Goal: Information Seeking & Learning: Learn about a topic

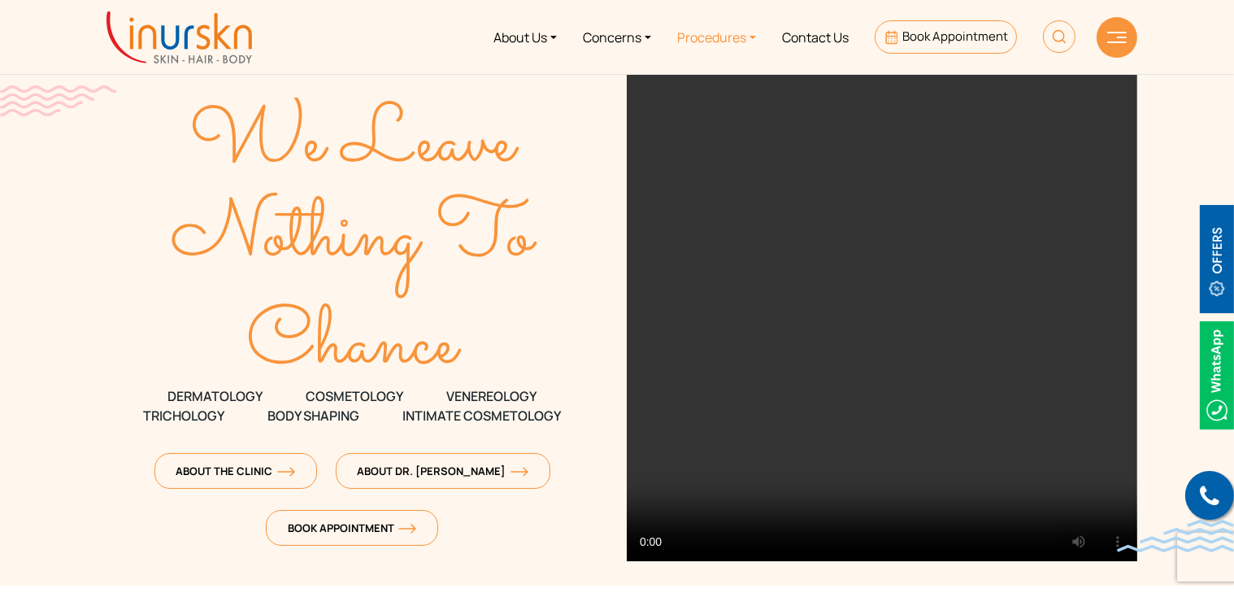
click at [756, 36] on link "Procedures" at bounding box center [716, 37] width 105 height 61
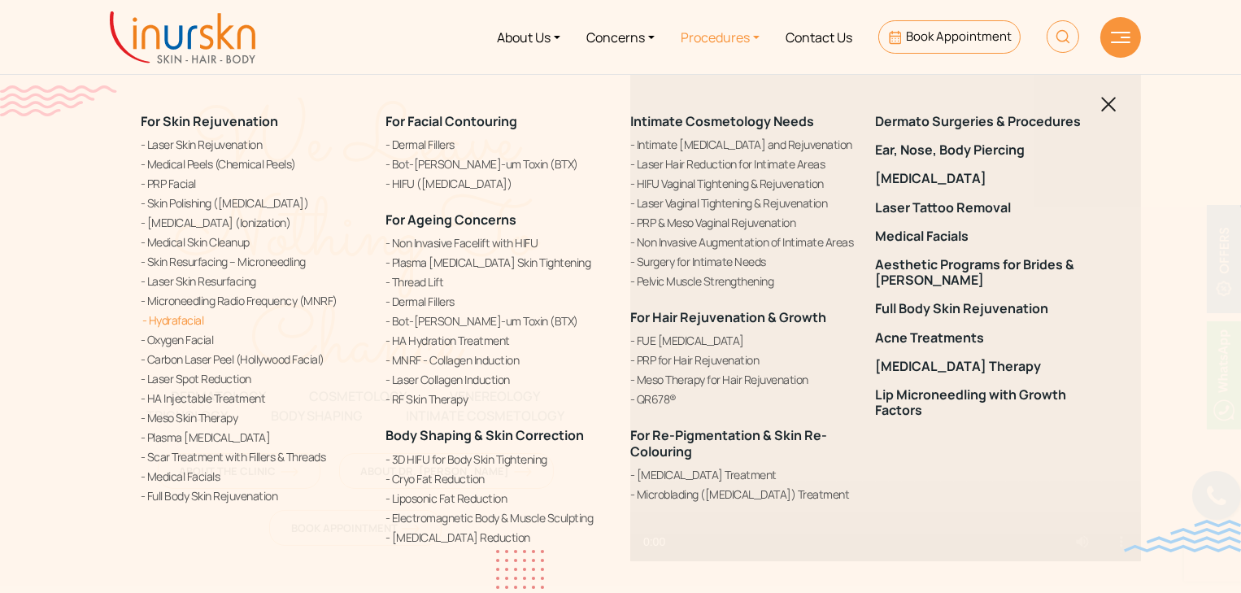
click at [182, 317] on link "Hydrafacial" at bounding box center [253, 319] width 225 height 17
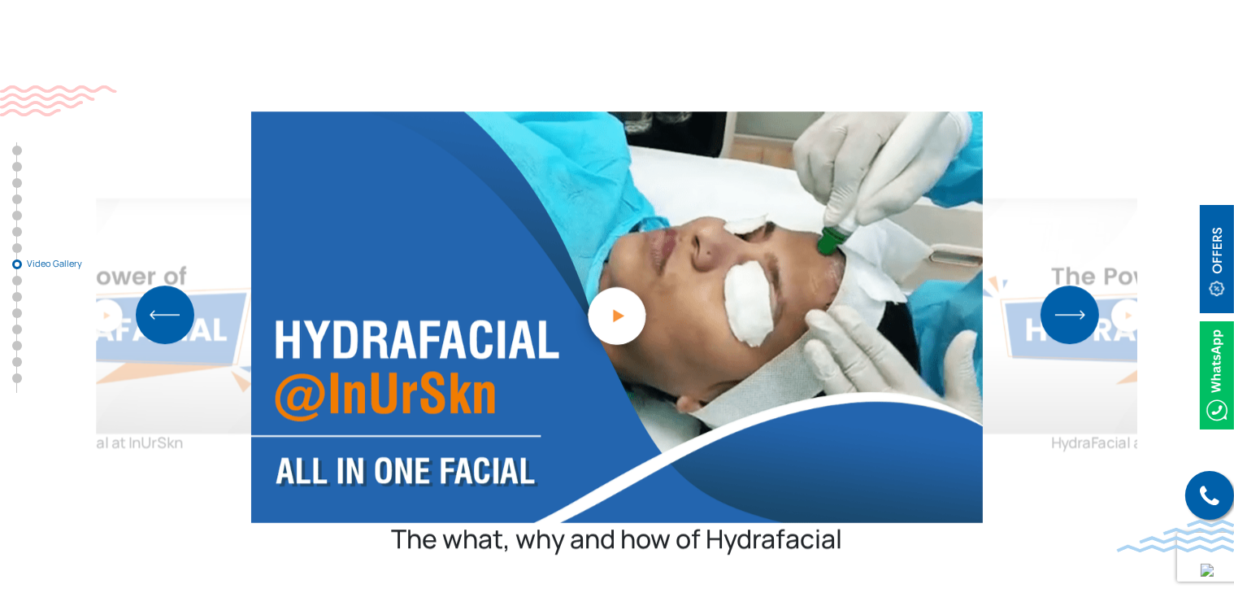
scroll to position [5641, 0]
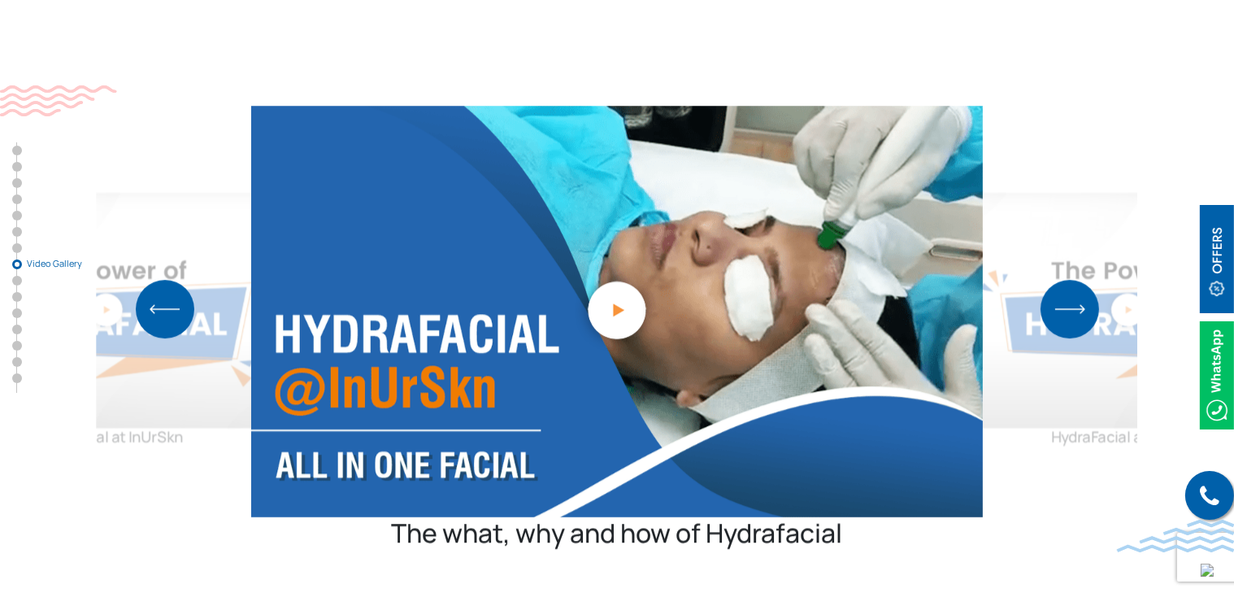
click at [1059, 280] on img "Next slide" at bounding box center [1070, 309] width 59 height 59
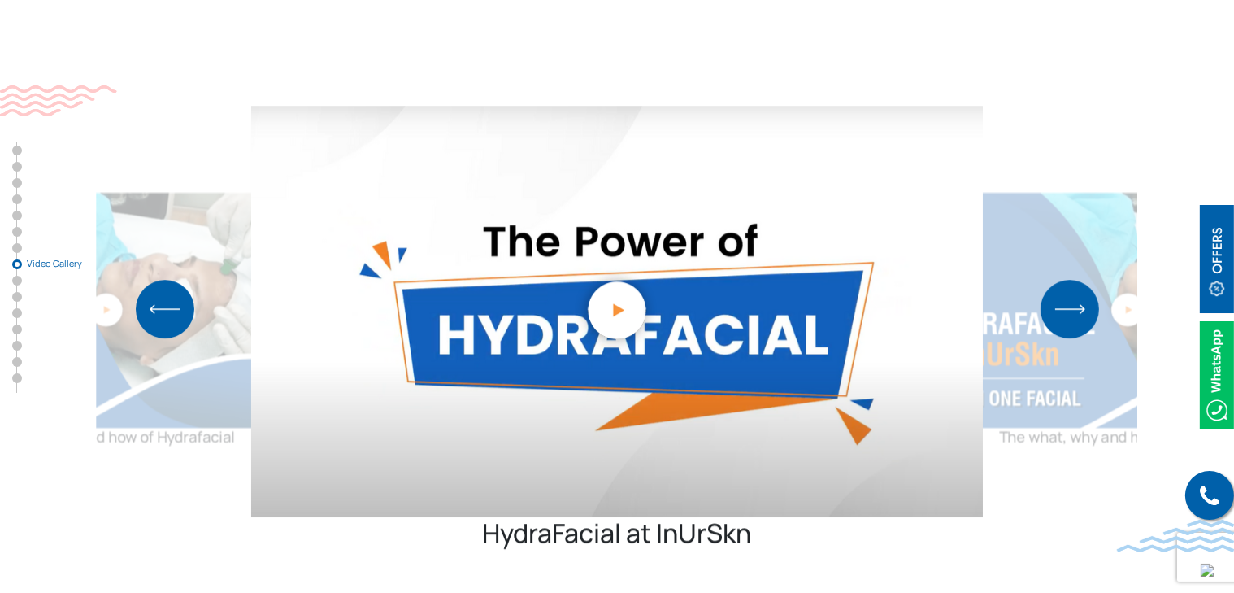
click at [1059, 280] on img "Next slide" at bounding box center [1070, 309] width 59 height 59
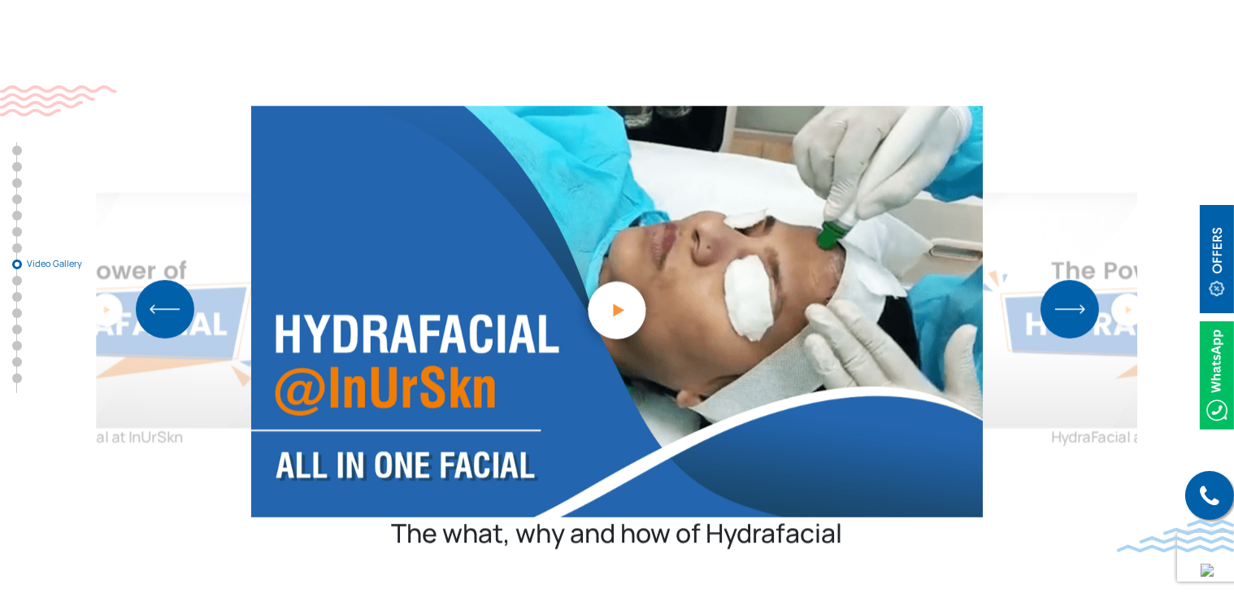
click at [1059, 280] on img "Next slide" at bounding box center [1070, 309] width 59 height 59
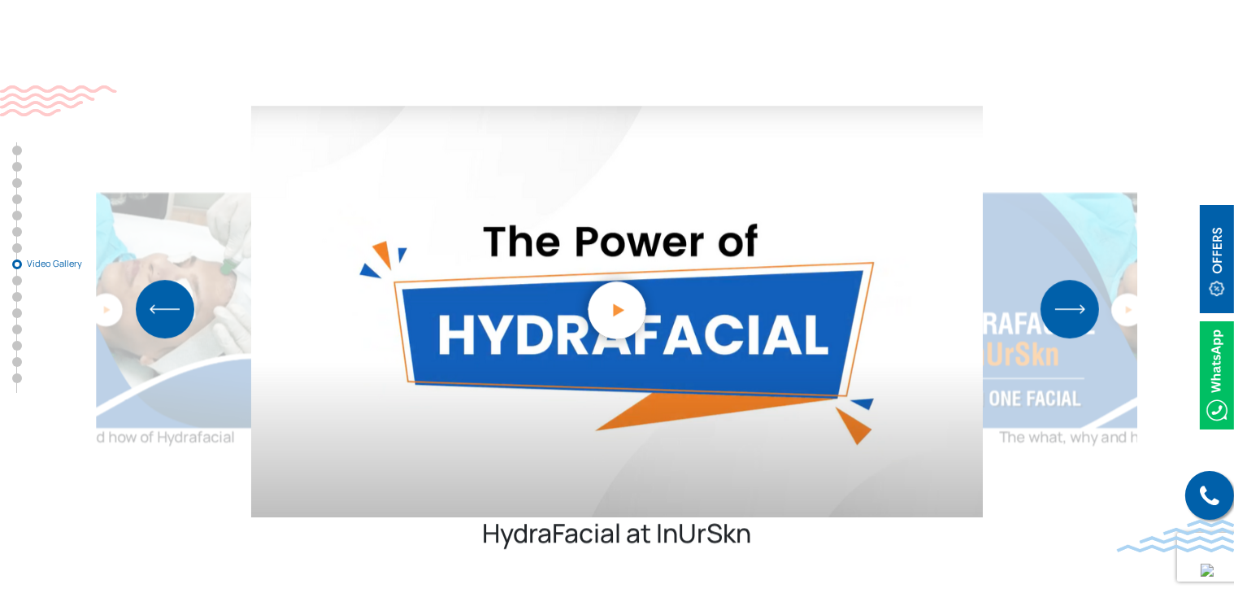
click at [1059, 280] on img "Next slide" at bounding box center [1070, 309] width 59 height 59
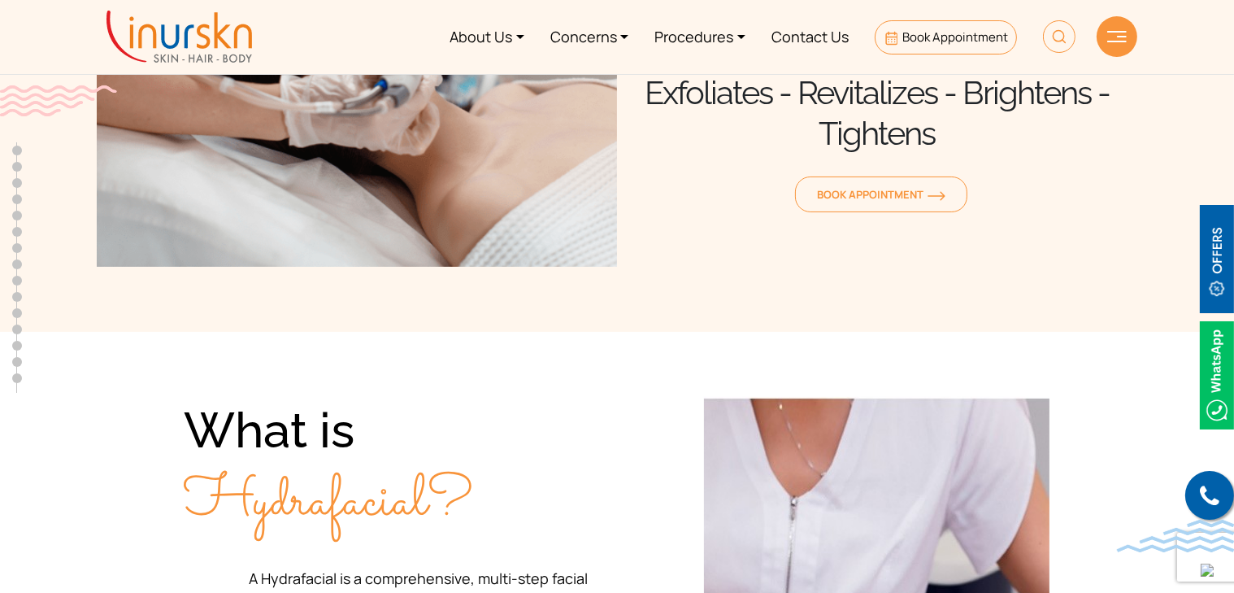
scroll to position [0, 0]
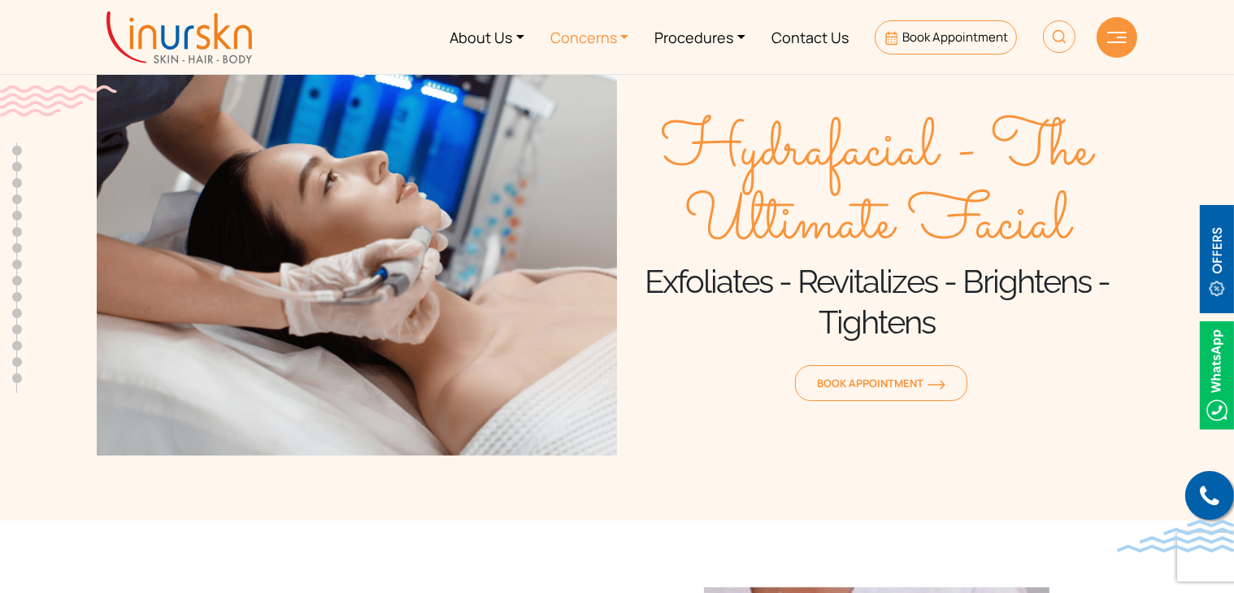
click at [590, 42] on link "Concerns" at bounding box center [590, 37] width 105 height 61
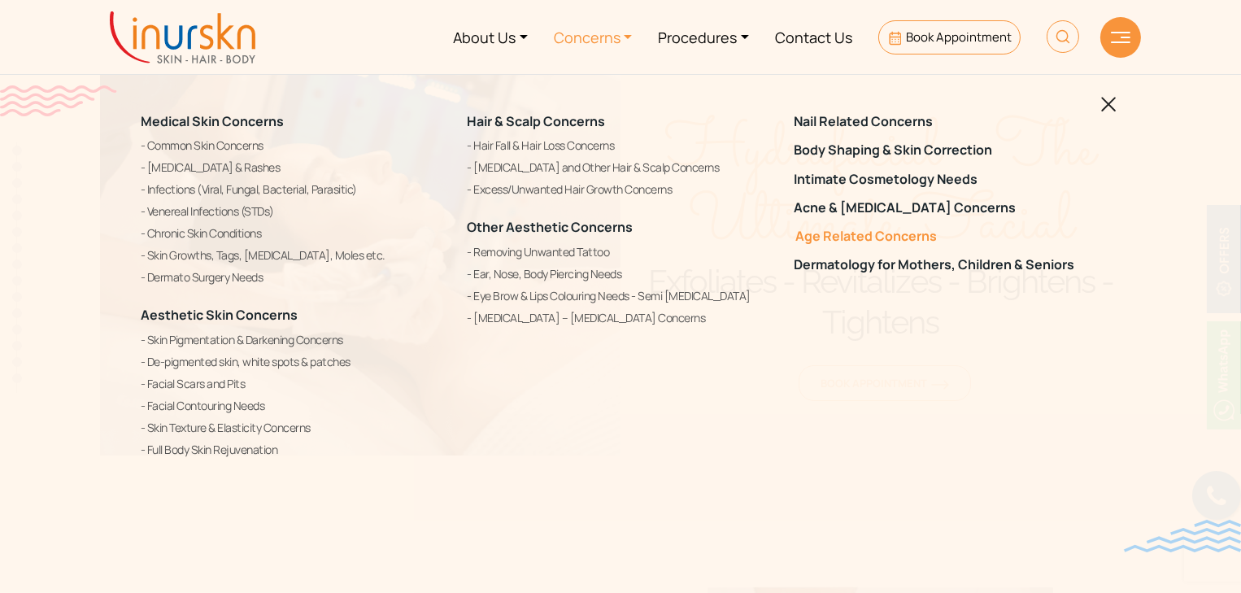
click at [861, 239] on link "Age Related Concerns" at bounding box center [947, 236] width 307 height 15
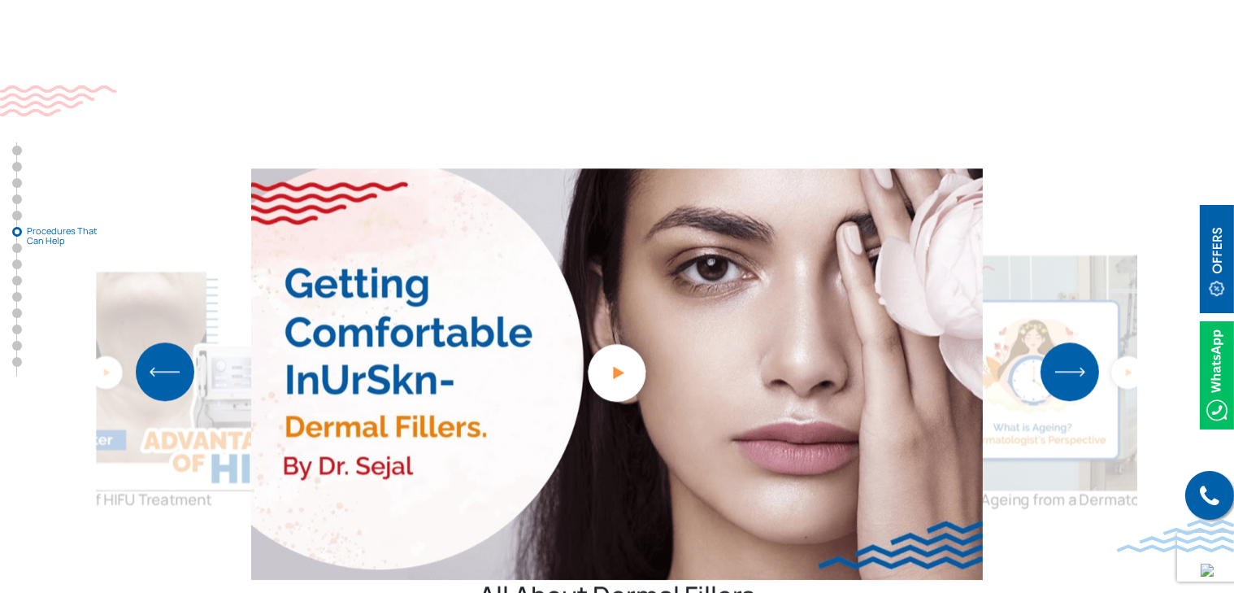
scroll to position [4861, 0]
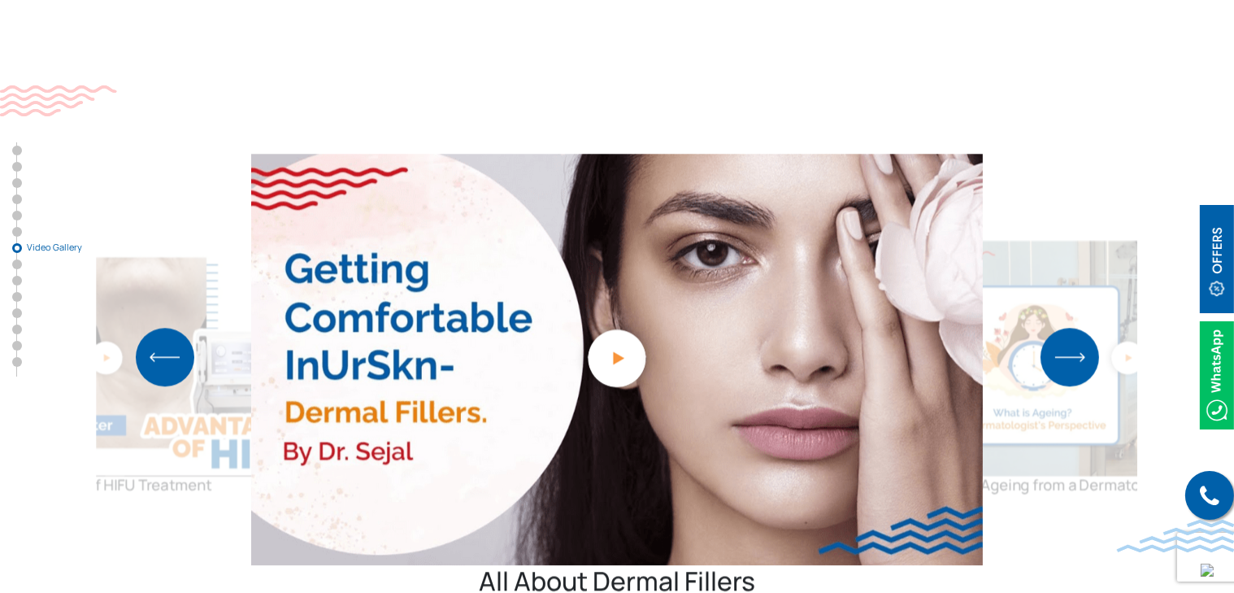
click at [1068, 328] on img "Next slide" at bounding box center [1070, 357] width 59 height 59
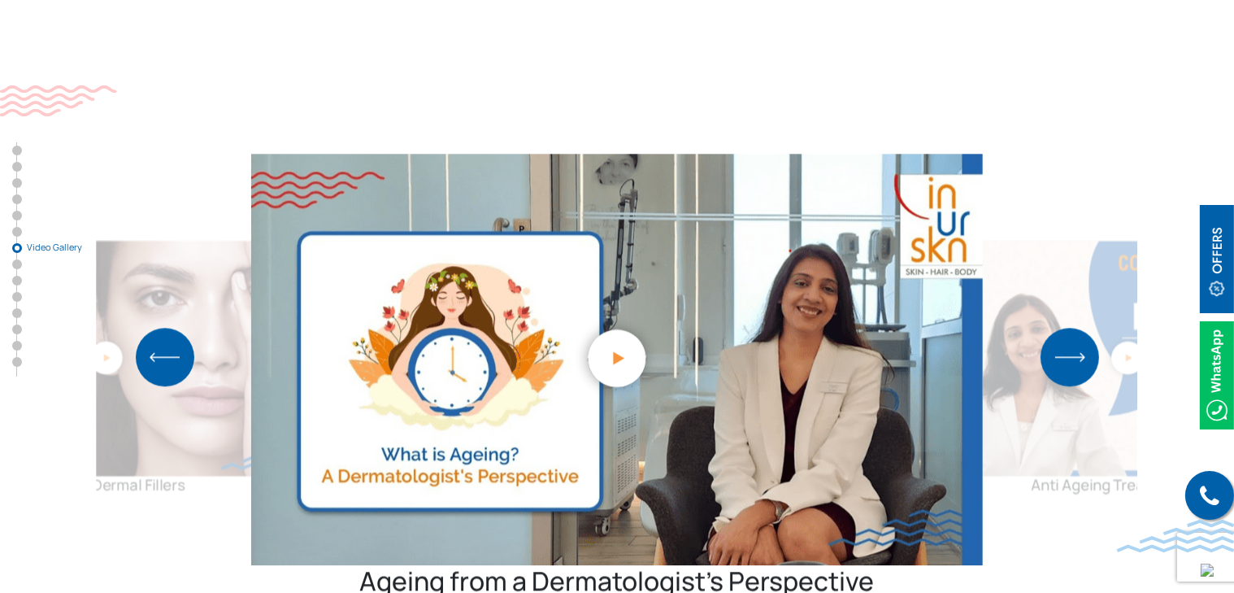
click at [1068, 328] on img "Next slide" at bounding box center [1070, 357] width 59 height 59
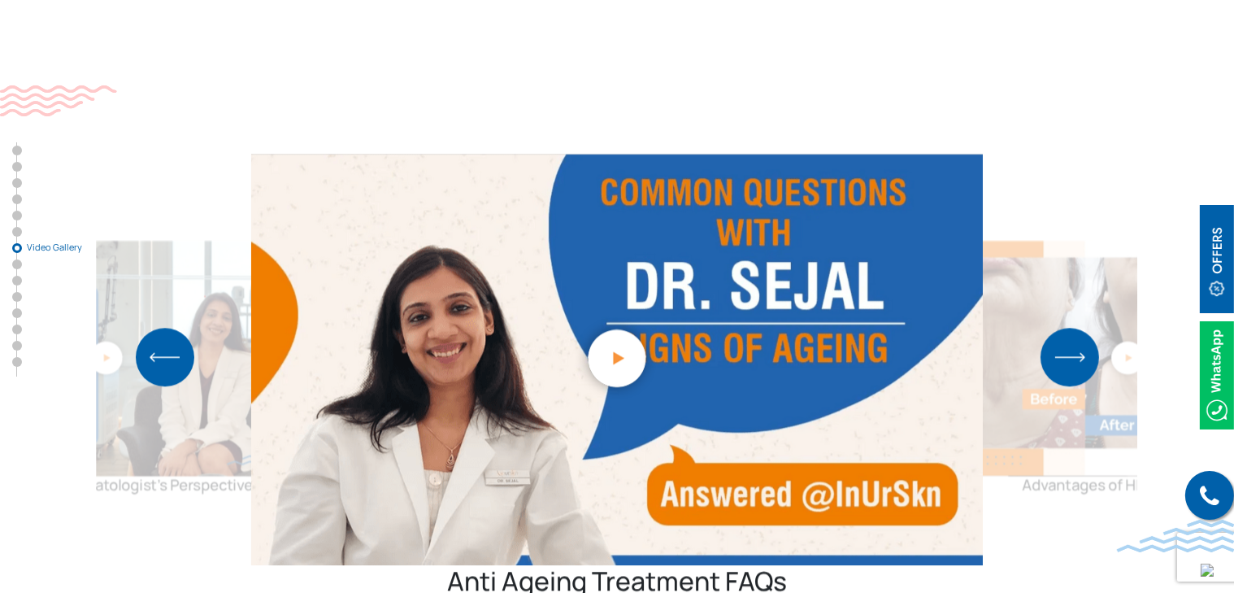
click at [1068, 328] on img "Next slide" at bounding box center [1070, 357] width 59 height 59
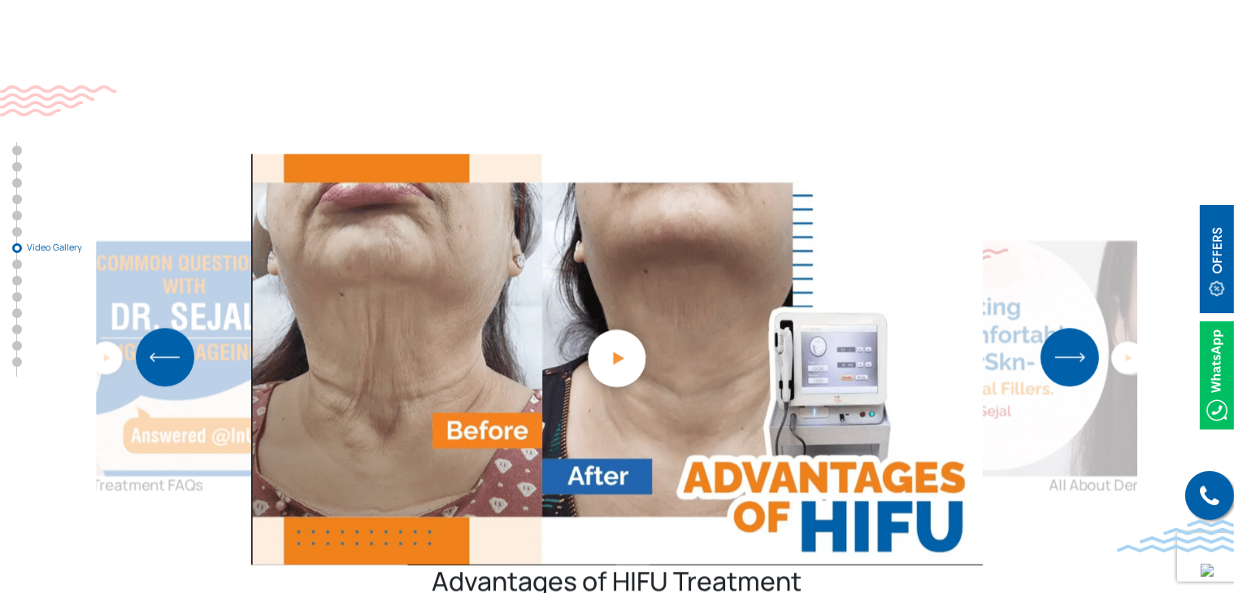
click at [1068, 328] on img "Next slide" at bounding box center [1070, 357] width 59 height 59
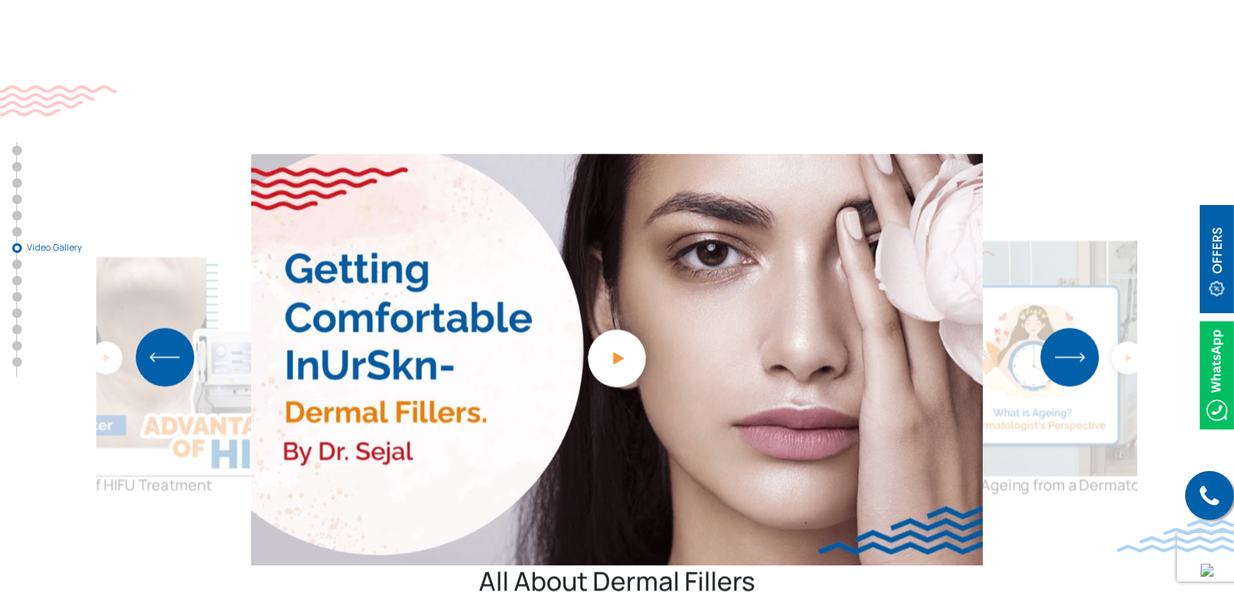
click at [1068, 328] on img "Next slide" at bounding box center [1070, 357] width 59 height 59
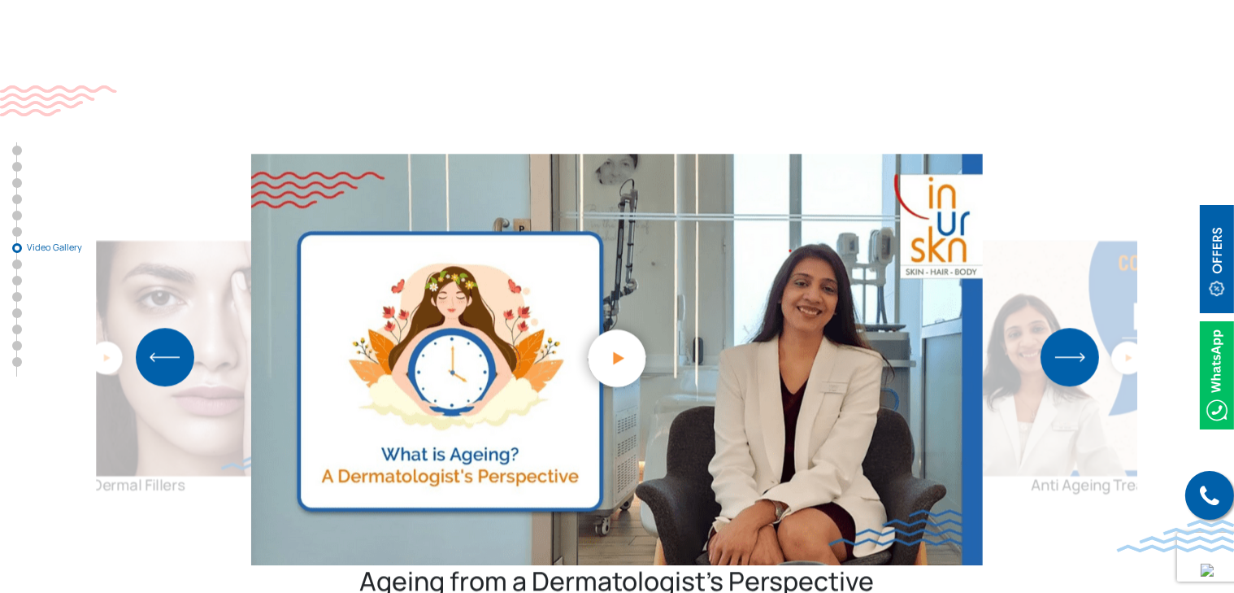
click at [1068, 328] on img "Next slide" at bounding box center [1070, 357] width 59 height 59
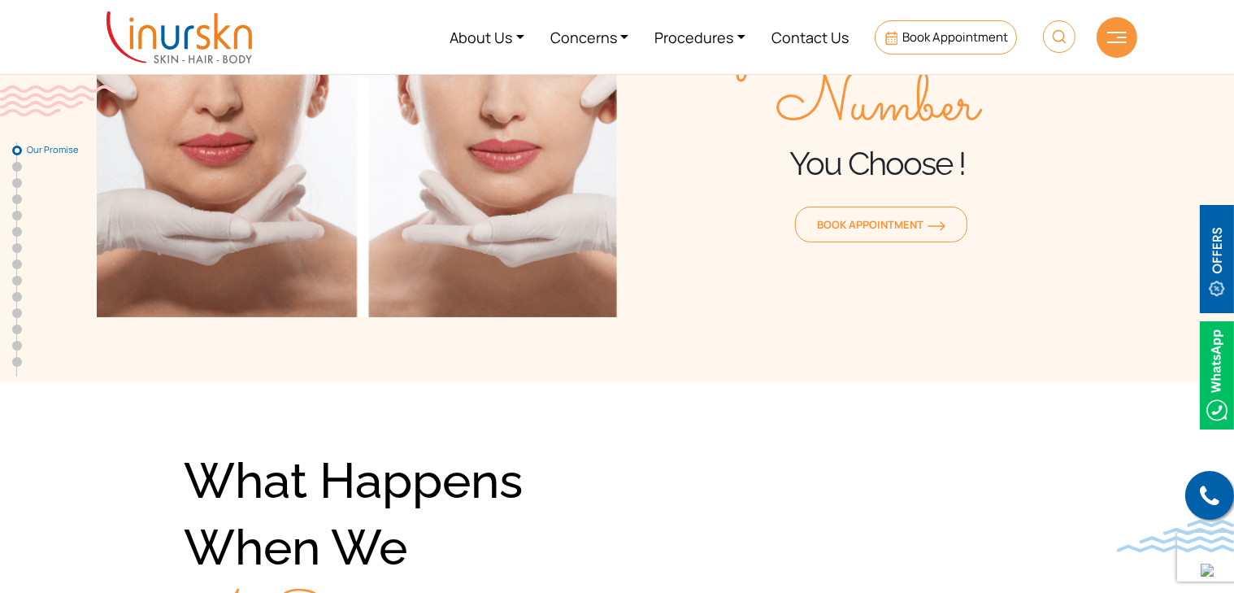
scroll to position [0, 0]
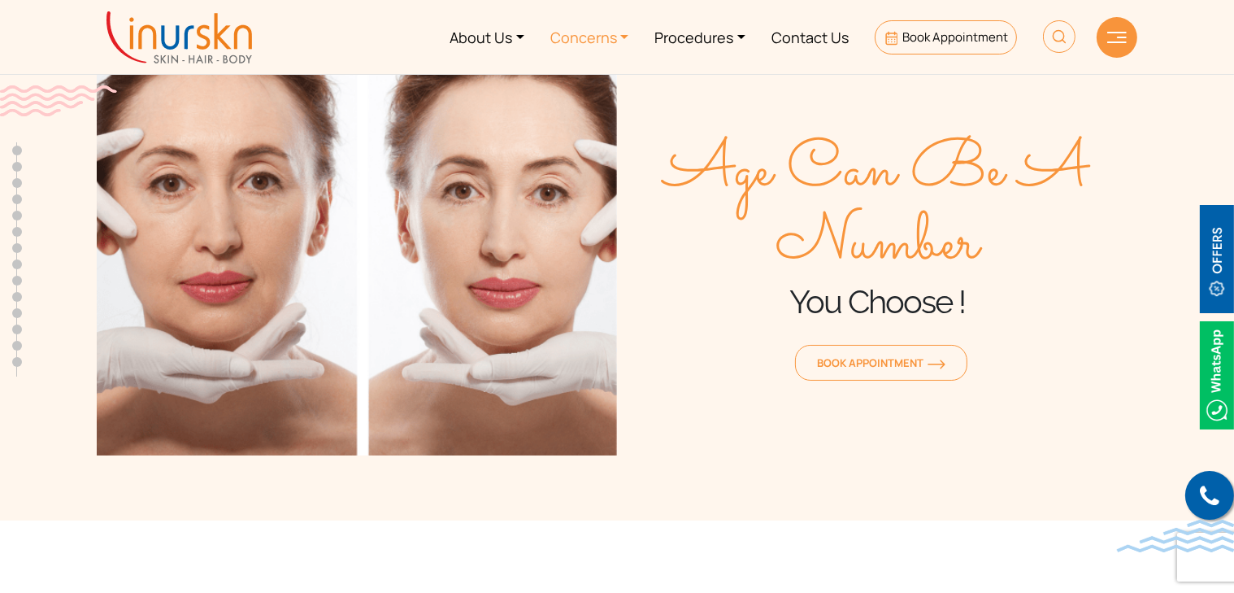
click at [601, 47] on link "Concerns" at bounding box center [590, 37] width 105 height 61
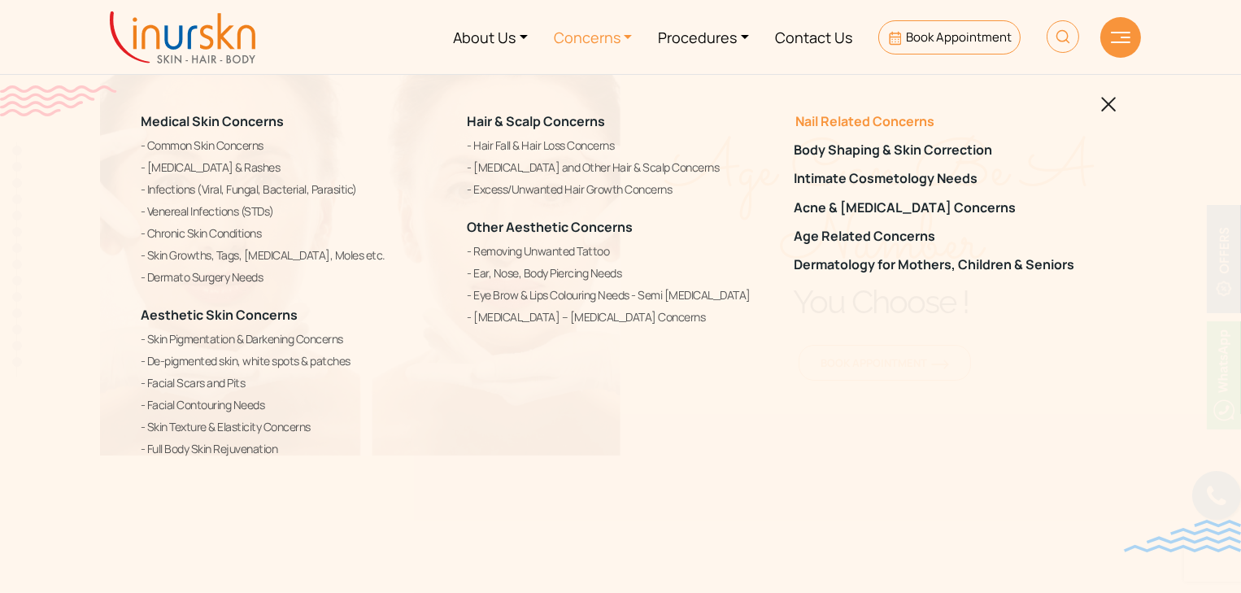
click at [911, 117] on link "Nail Related Concerns" at bounding box center [947, 121] width 307 height 15
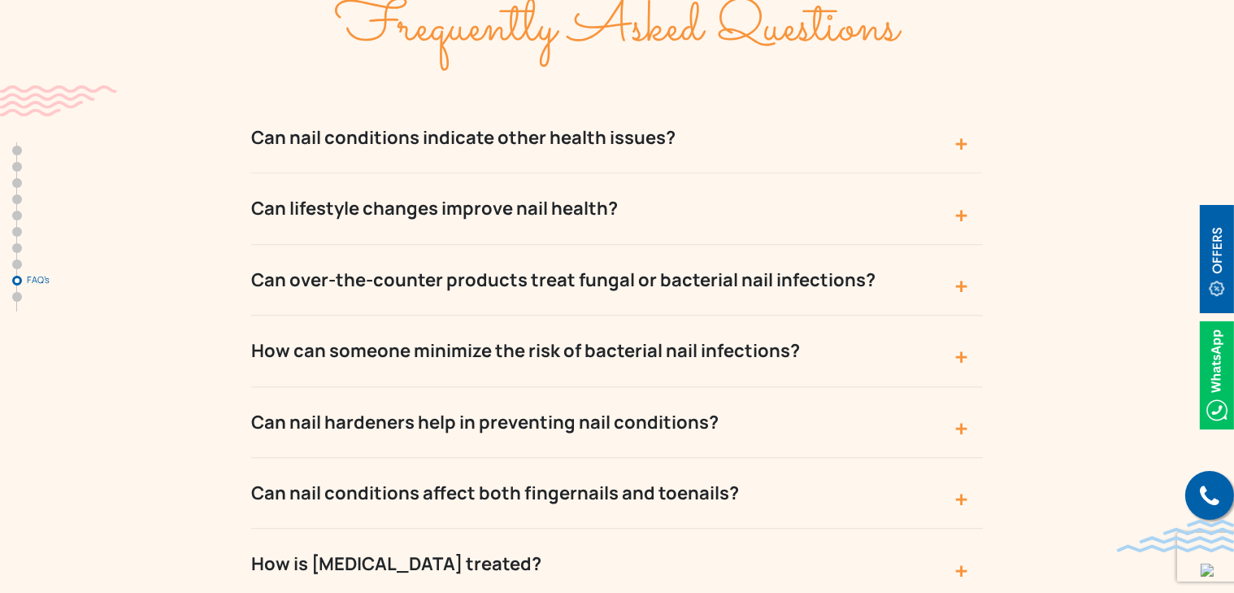
scroll to position [5692, 0]
